Goal: Book appointment/travel/reservation

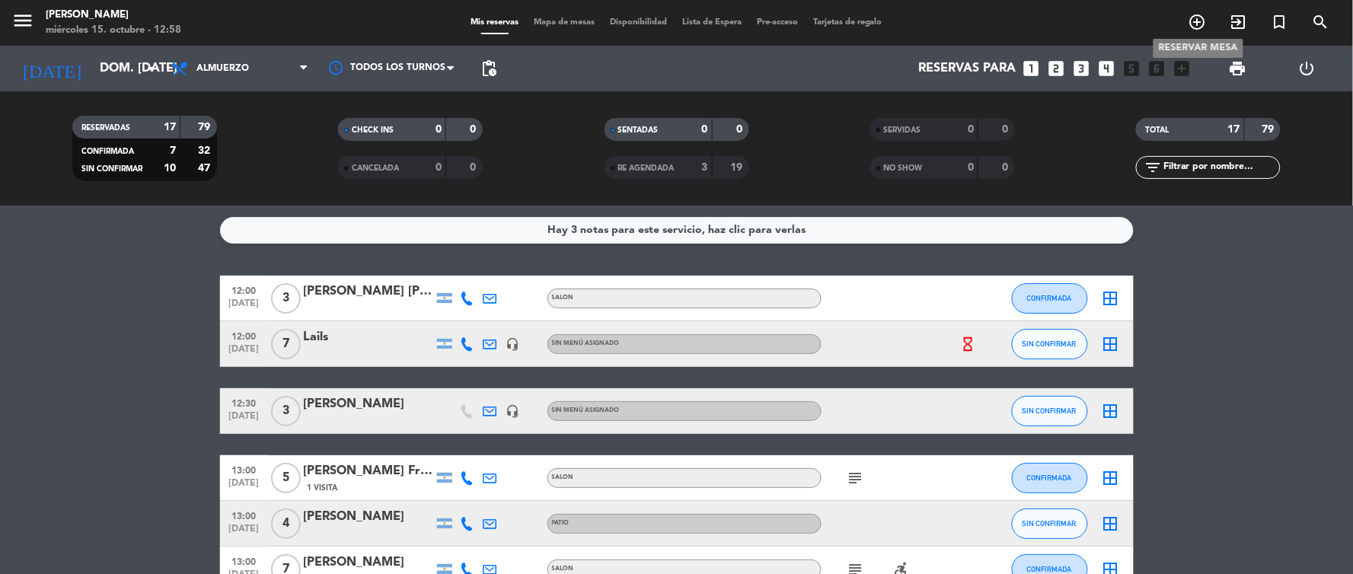
click at [1192, 19] on icon "add_circle_outline" at bounding box center [1198, 22] width 18 height 18
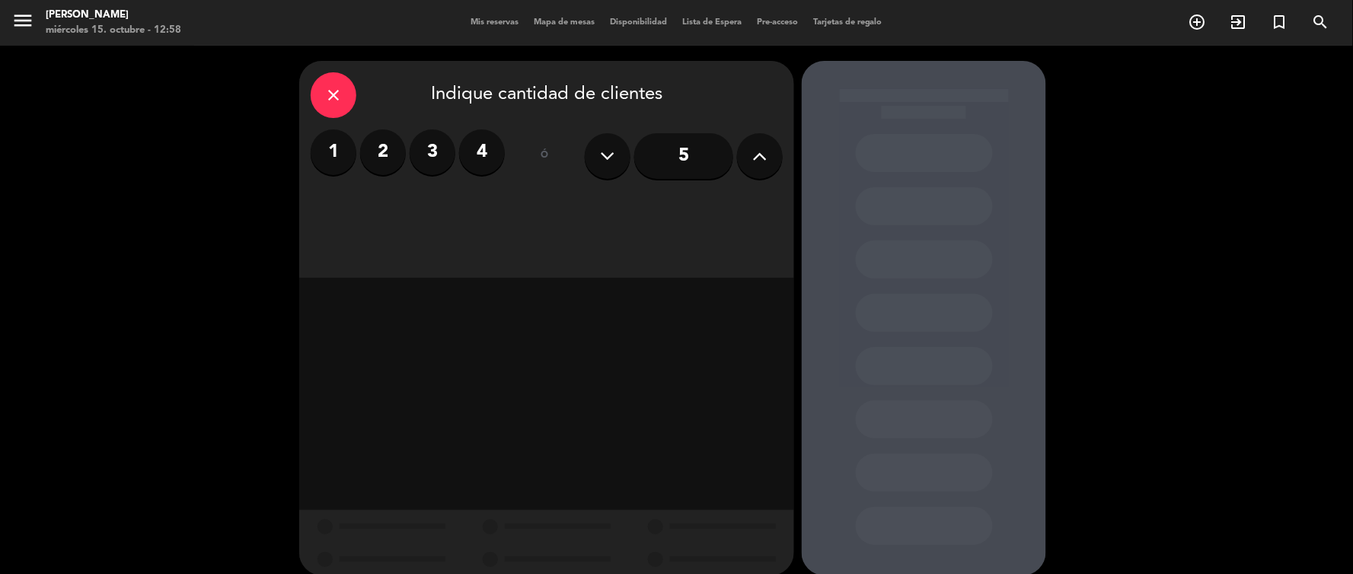
click at [758, 154] on icon at bounding box center [760, 156] width 14 height 23
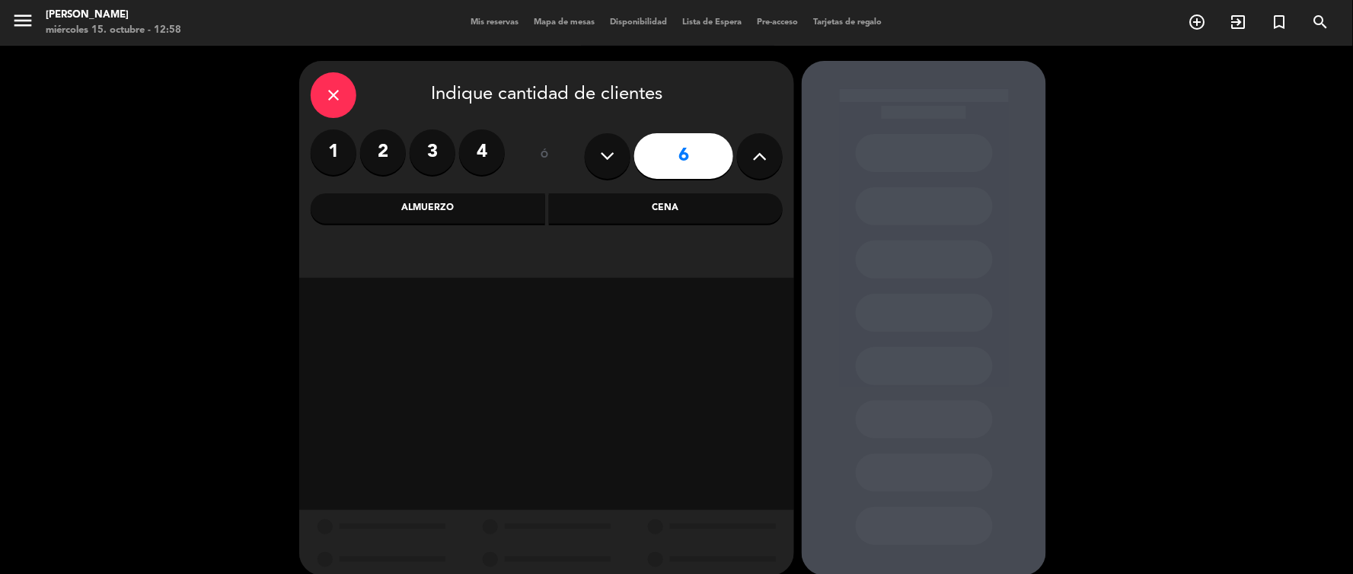
click at [480, 209] on div "Almuerzo" at bounding box center [428, 208] width 235 height 30
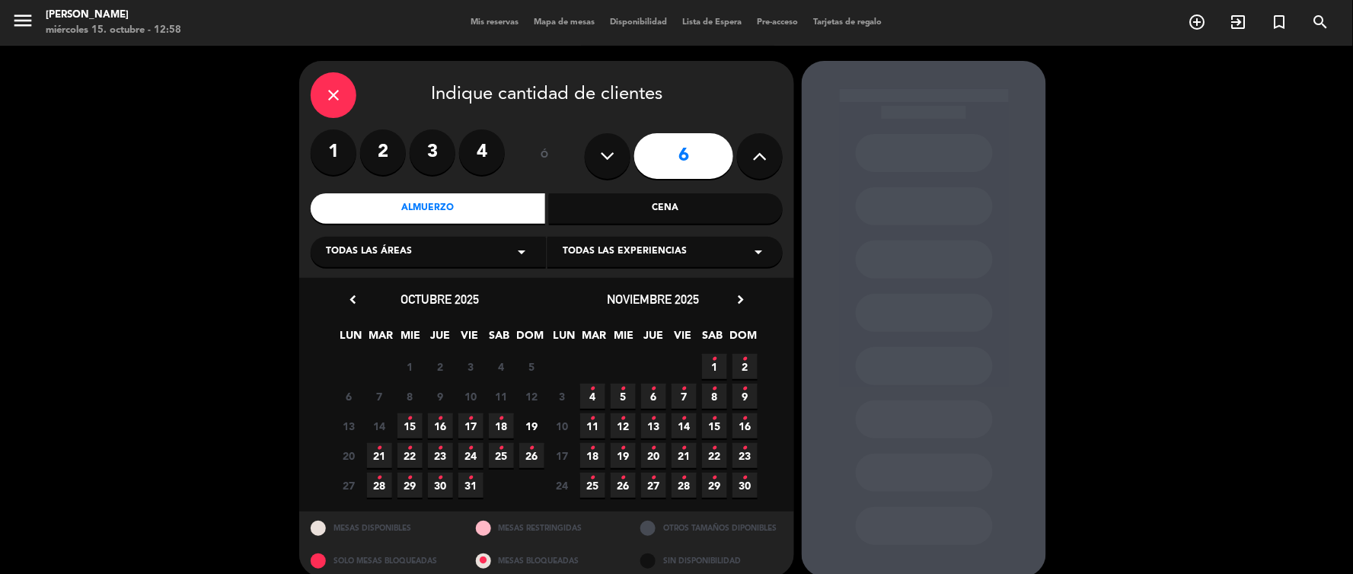
click at [535, 423] on span "19" at bounding box center [531, 425] width 25 height 25
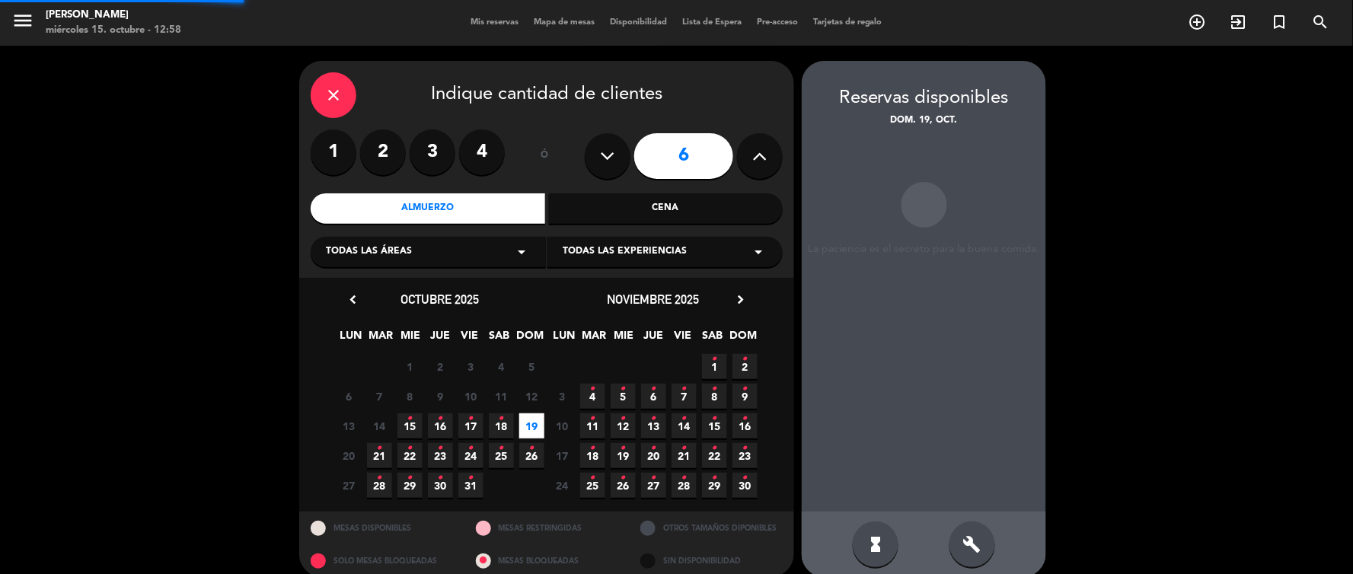
scroll to position [18, 0]
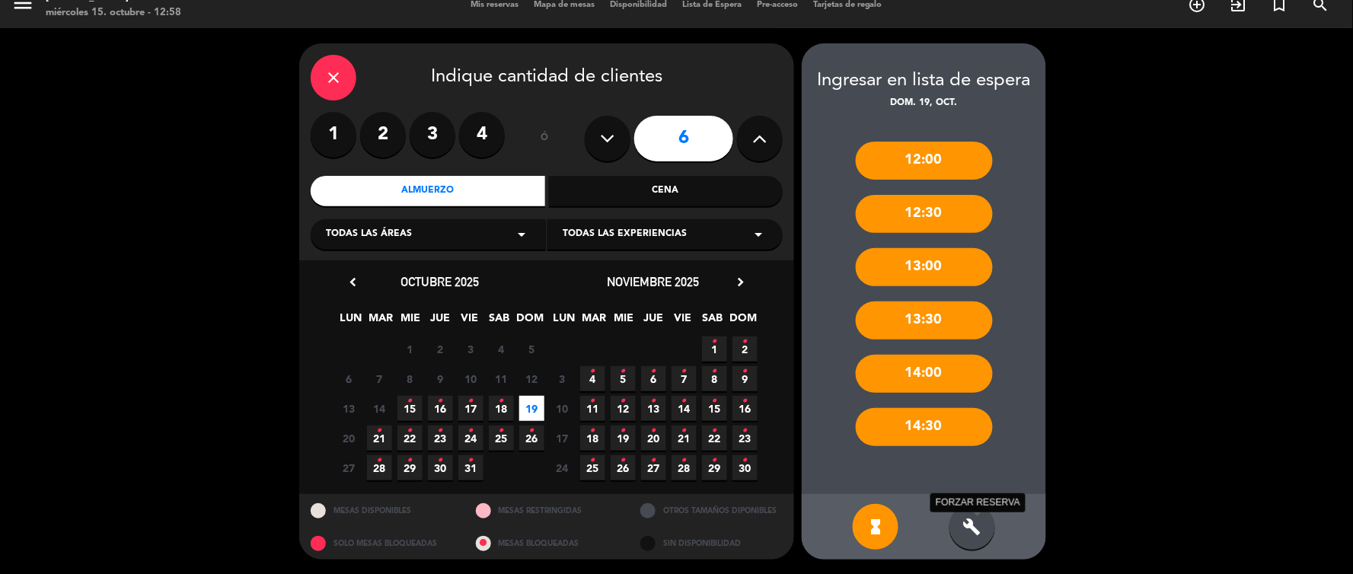
click at [972, 524] on icon "build" at bounding box center [972, 527] width 18 height 18
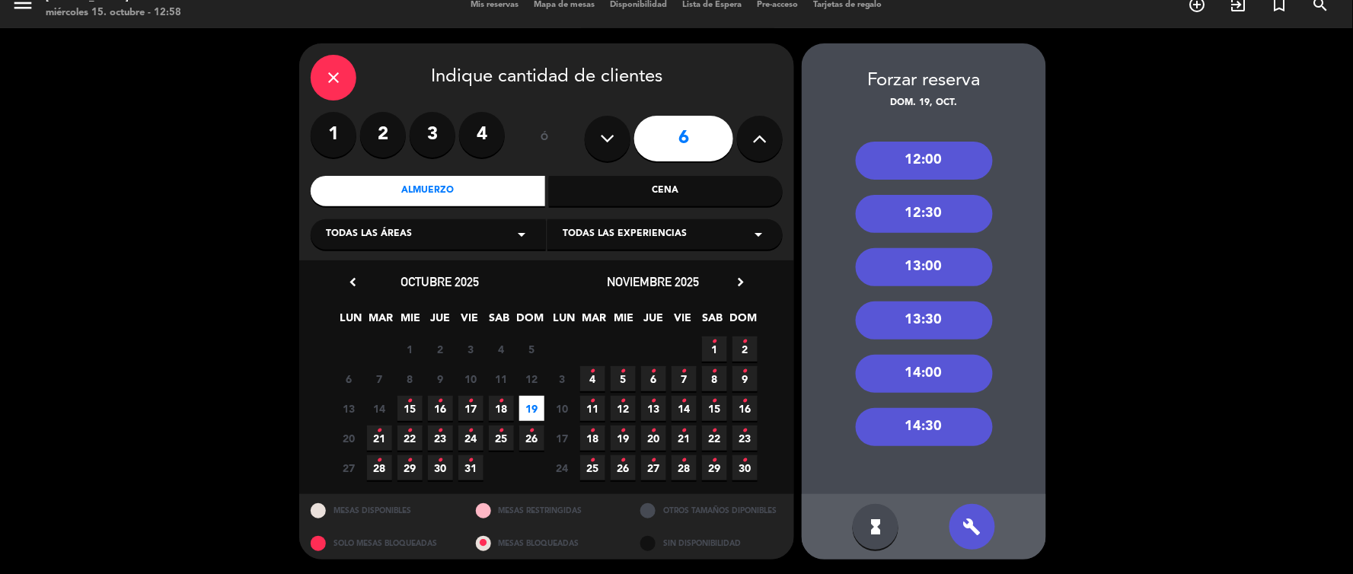
click at [924, 426] on div "14:30" at bounding box center [924, 427] width 137 height 38
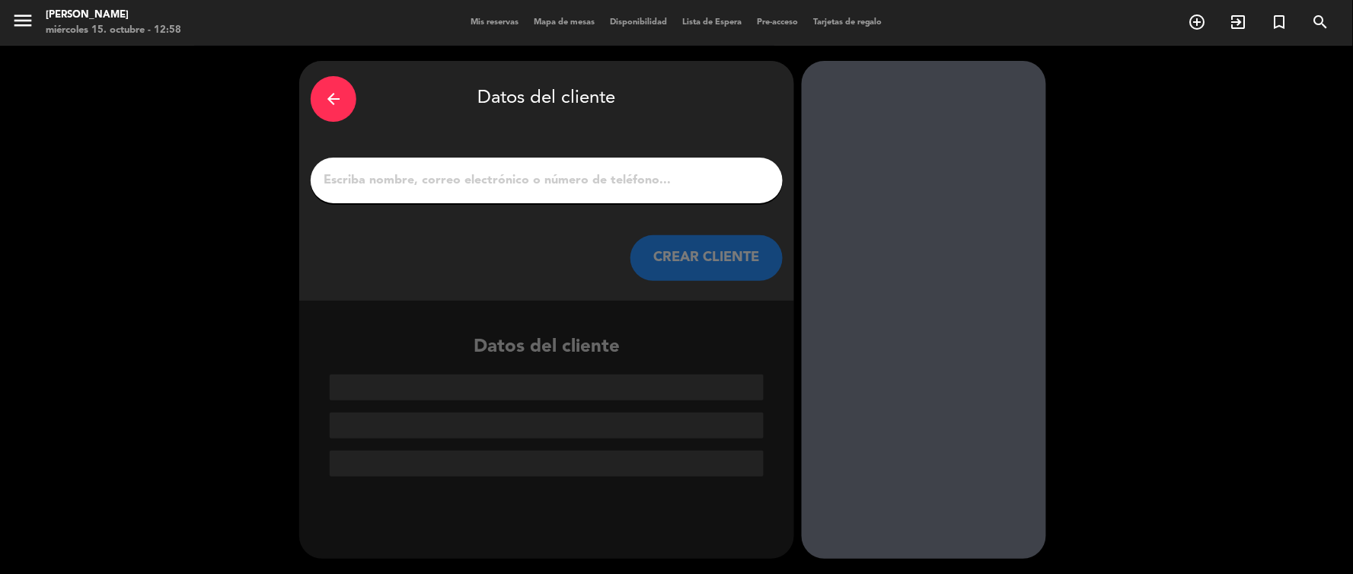
scroll to position [0, 0]
click at [484, 178] on input "1" at bounding box center [546, 180] width 449 height 21
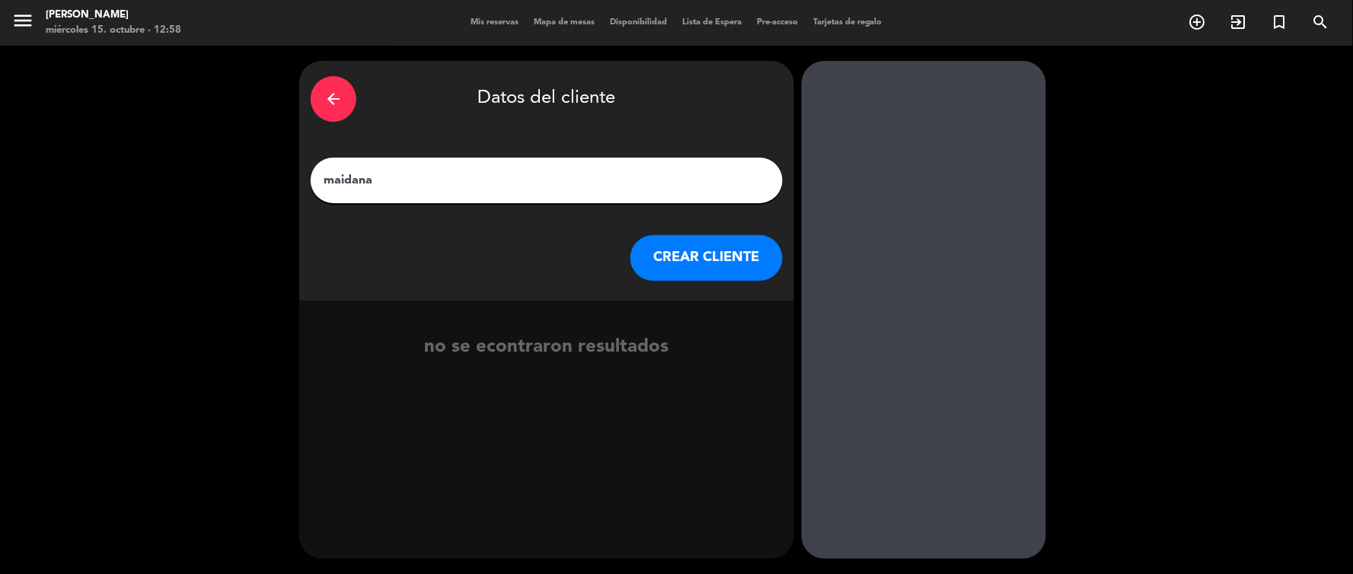
type input "maidana"
click at [688, 260] on button "CREAR CLIENTE" at bounding box center [707, 258] width 152 height 46
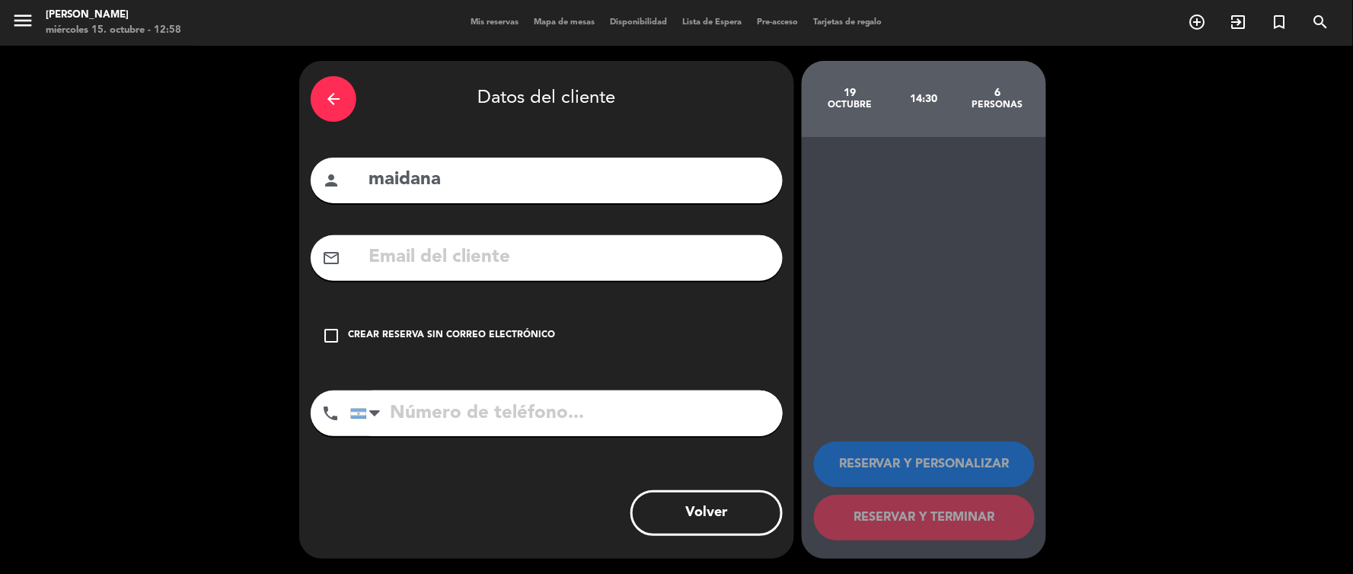
click at [391, 254] on input "text" at bounding box center [569, 257] width 404 height 31
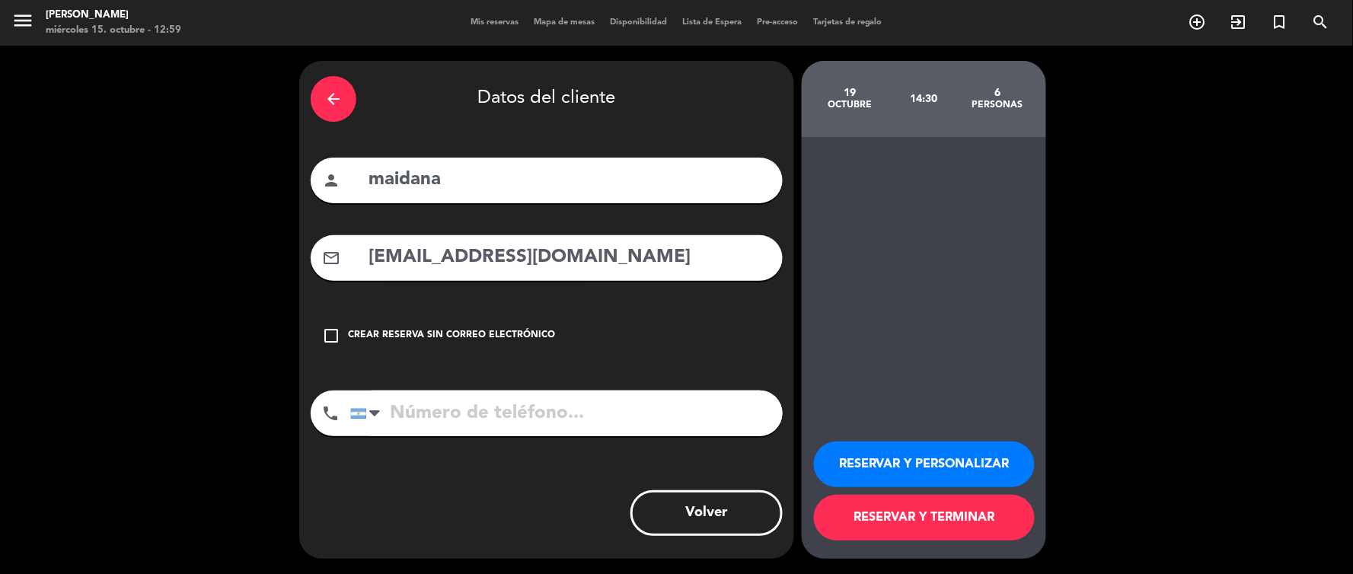
type input "[EMAIL_ADDRESS][DOMAIN_NAME]"
click at [996, 499] on button "RESERVAR Y TERMINAR" at bounding box center [924, 518] width 221 height 46
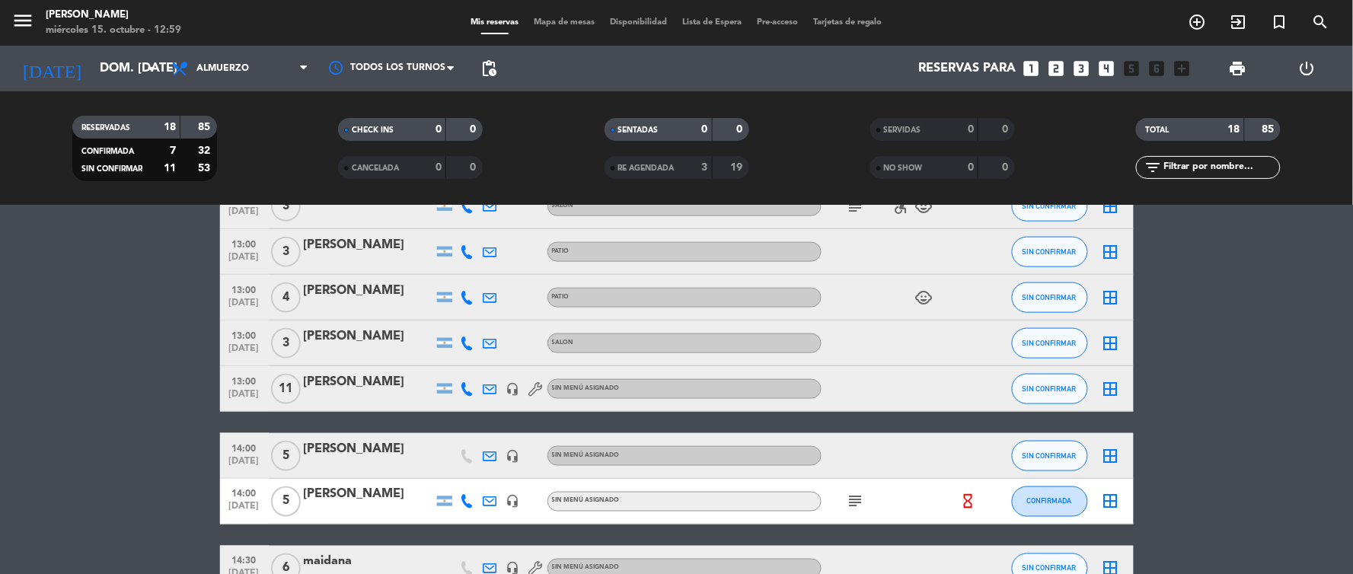
scroll to position [685, 0]
